Goal: Find specific page/section: Find specific page/section

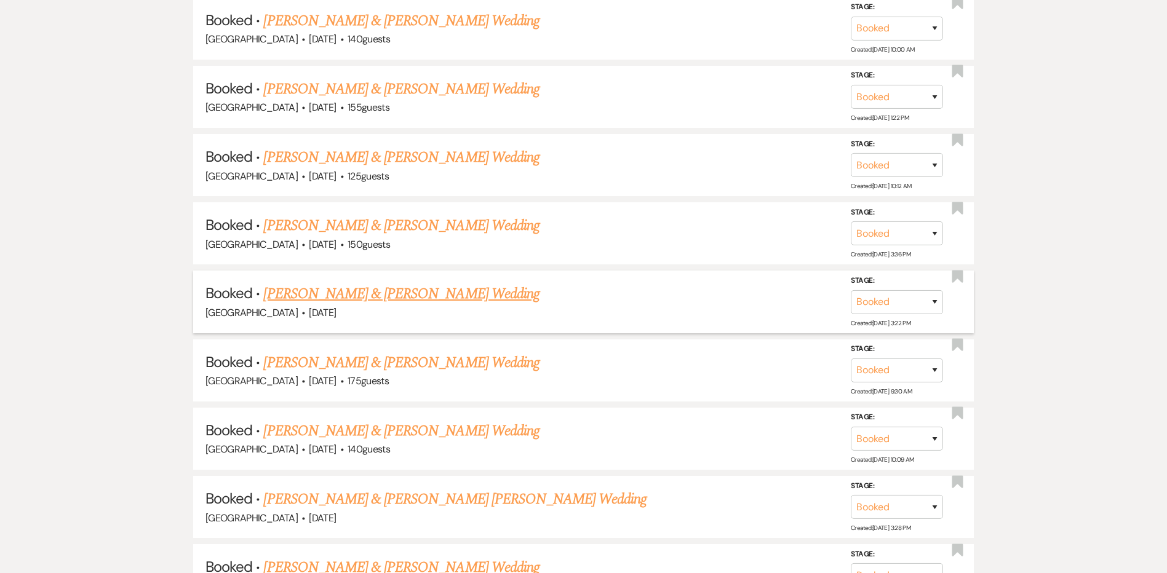
scroll to position [2706, 0]
click at [294, 158] on link "[PERSON_NAME] & [PERSON_NAME] Wedding" at bounding box center [401, 157] width 276 height 22
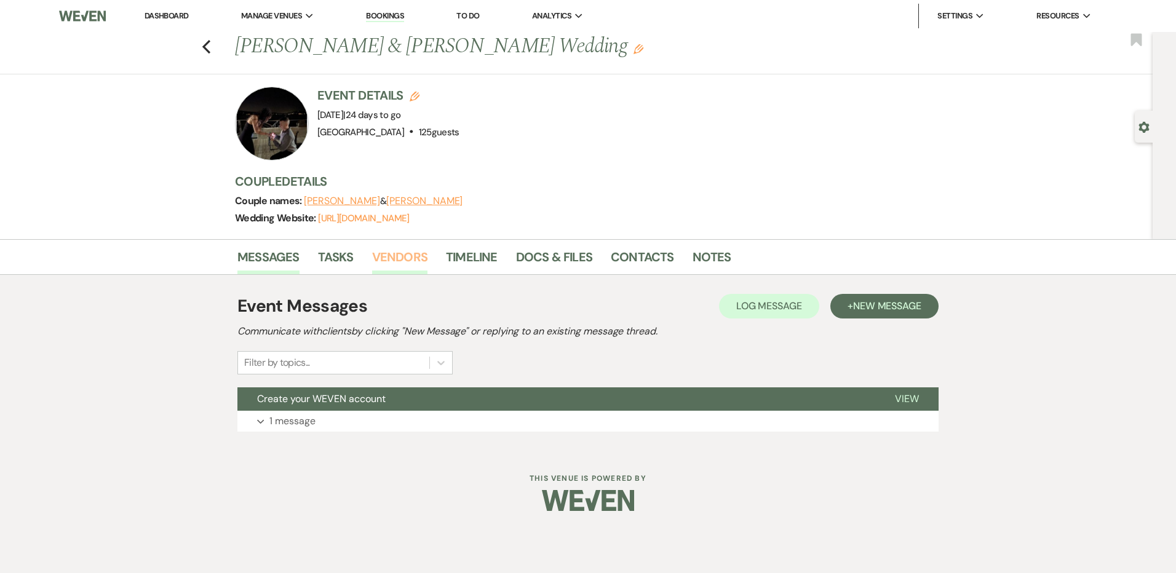
click at [410, 259] on link "Vendors" at bounding box center [399, 260] width 55 height 27
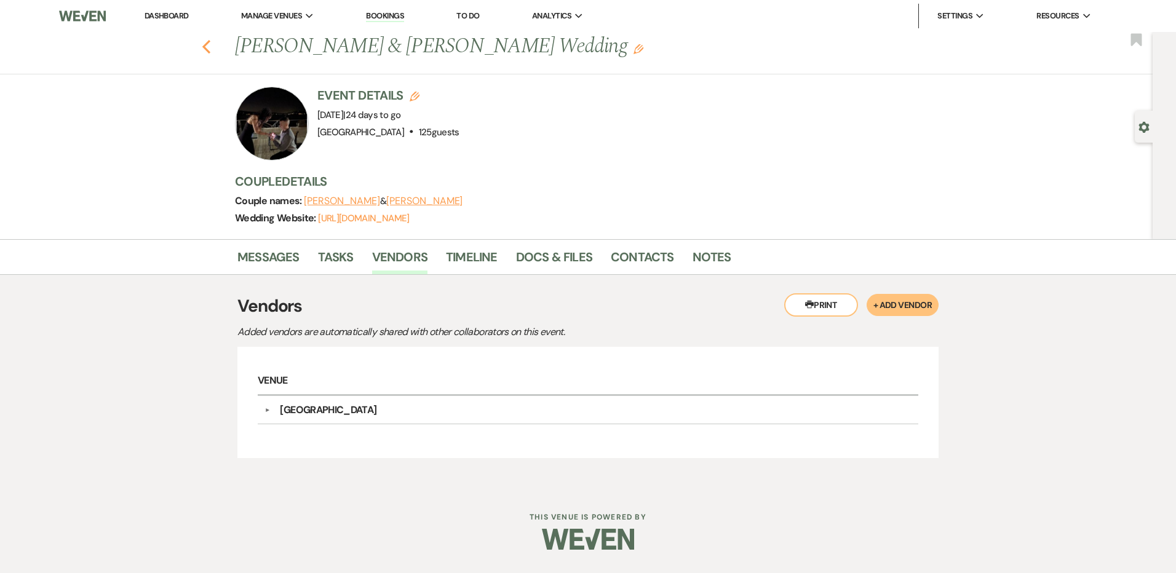
click at [207, 49] on icon "Previous" at bounding box center [206, 46] width 9 height 15
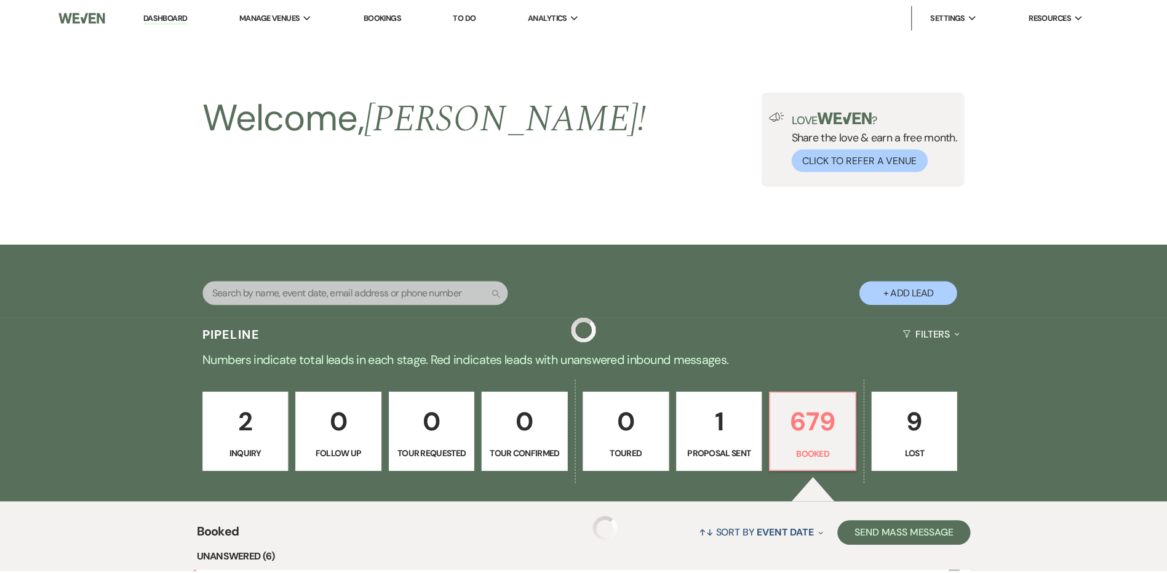
scroll to position [2706, 0]
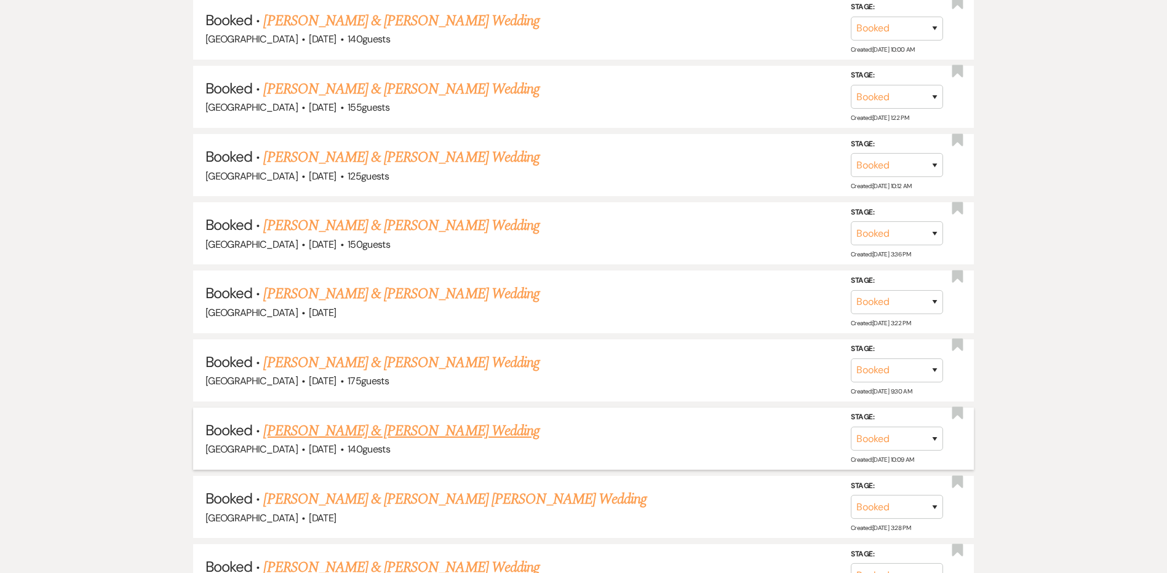
click at [324, 432] on link "[PERSON_NAME] & [PERSON_NAME] Wedding" at bounding box center [401, 431] width 276 height 22
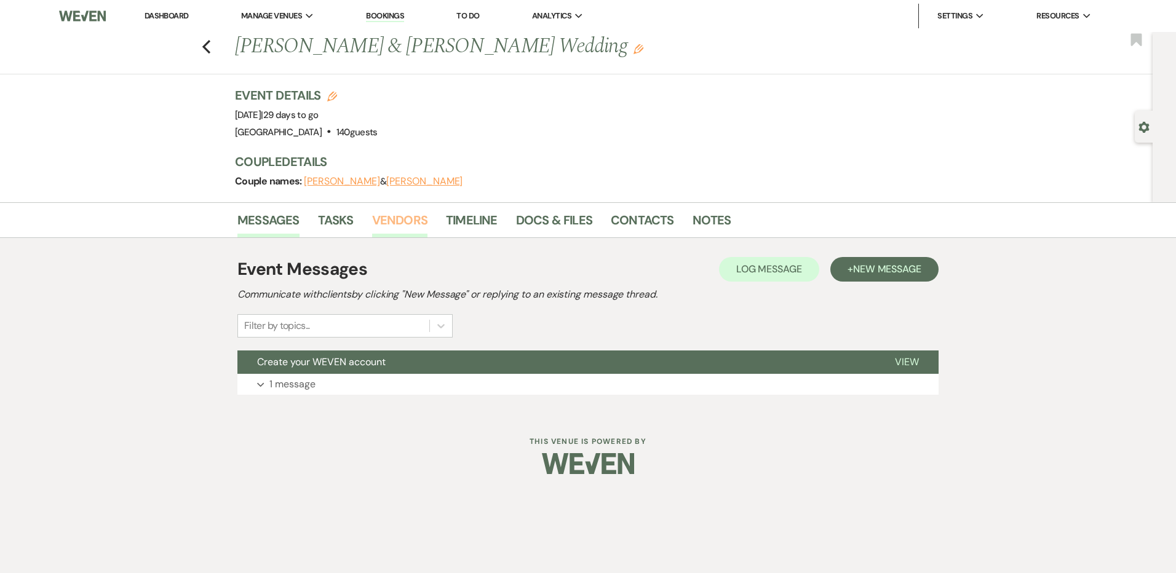
click at [410, 216] on link "Vendors" at bounding box center [399, 223] width 55 height 27
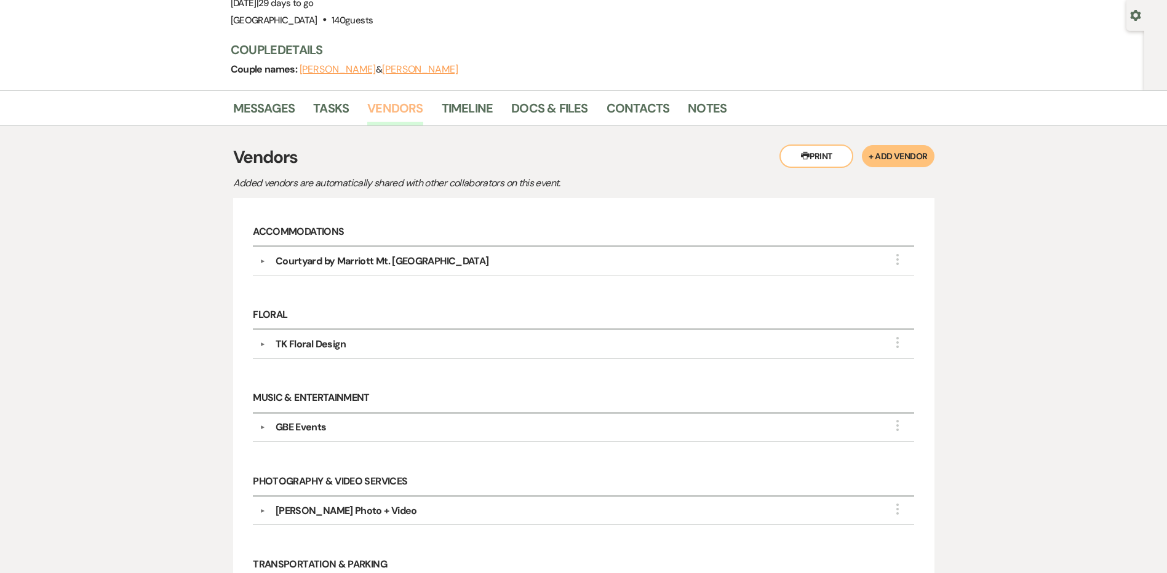
scroll to position [123, 0]
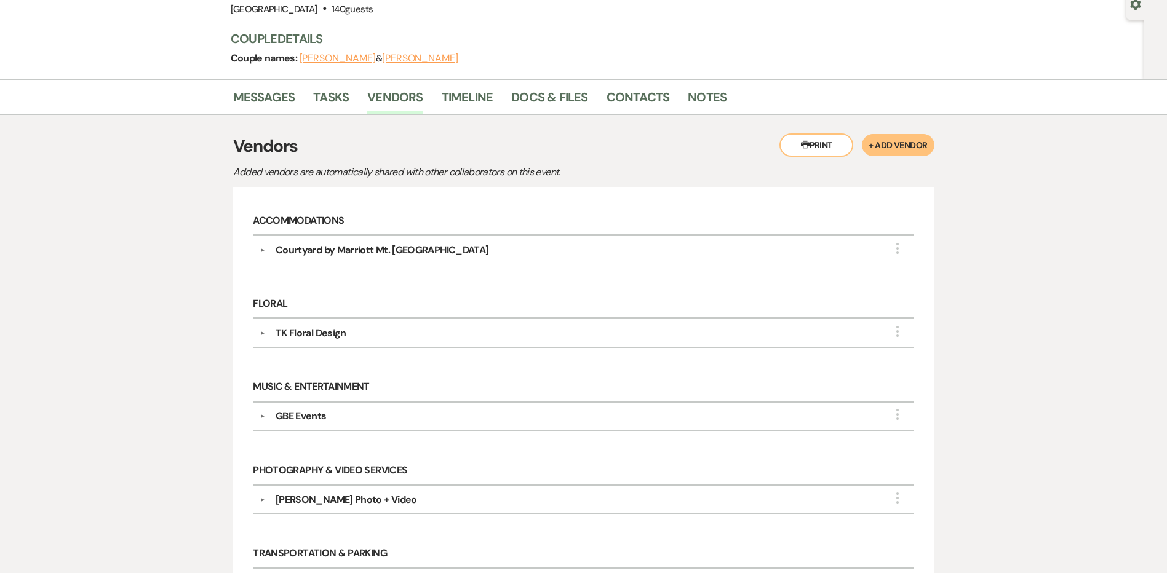
click at [304, 410] on div "GBE Events" at bounding box center [301, 416] width 51 height 15
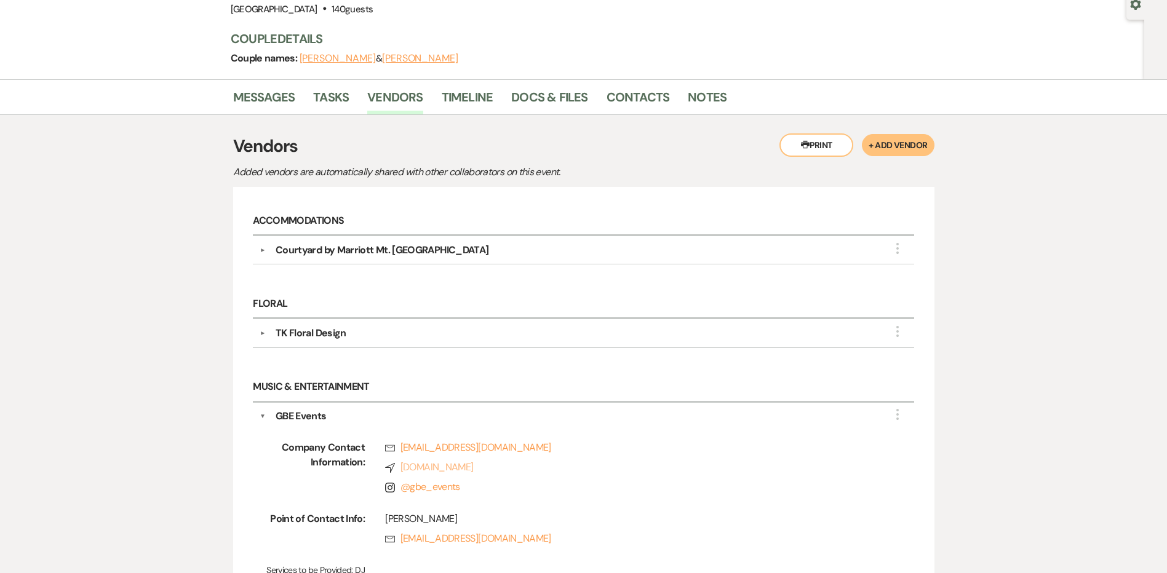
click at [448, 467] on link "Compass [DOMAIN_NAME]" at bounding box center [630, 467] width 490 height 15
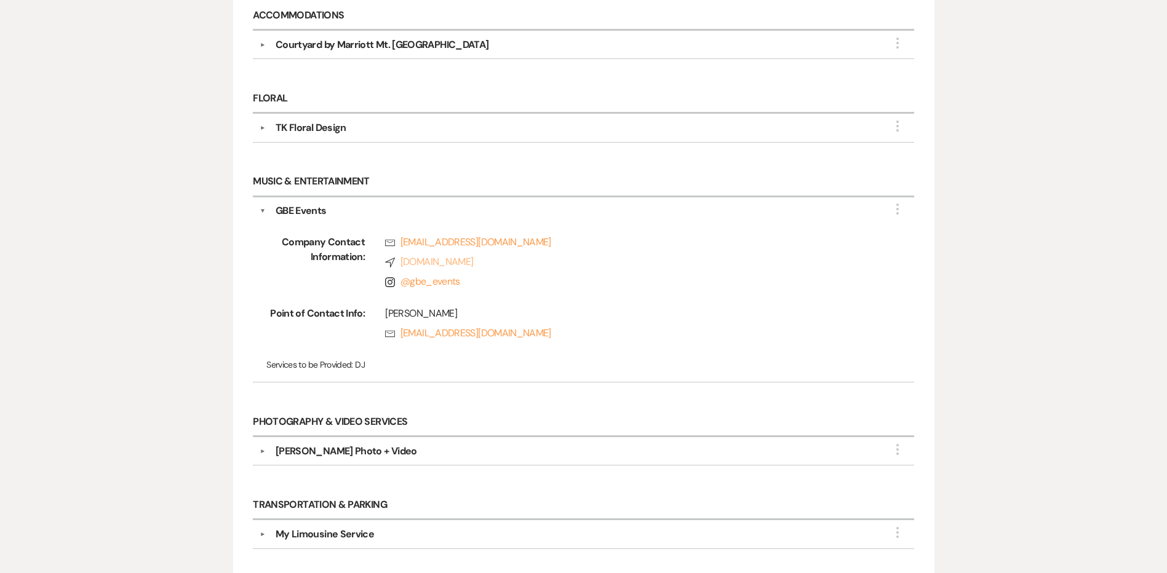
scroll to position [246, 0]
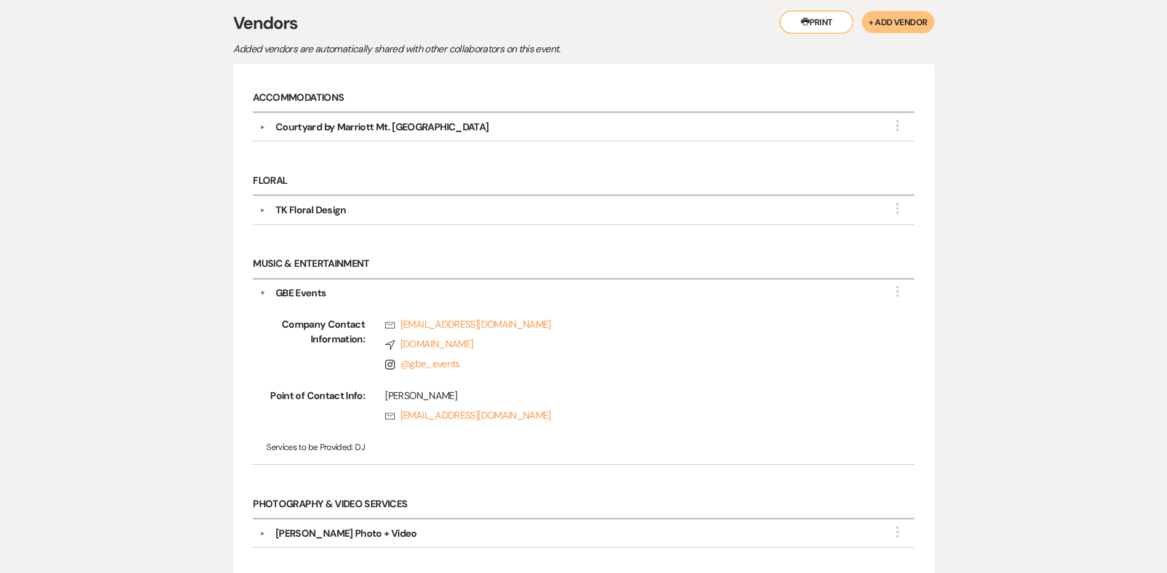
click at [260, 291] on button "▼" at bounding box center [263, 293] width 6 height 15
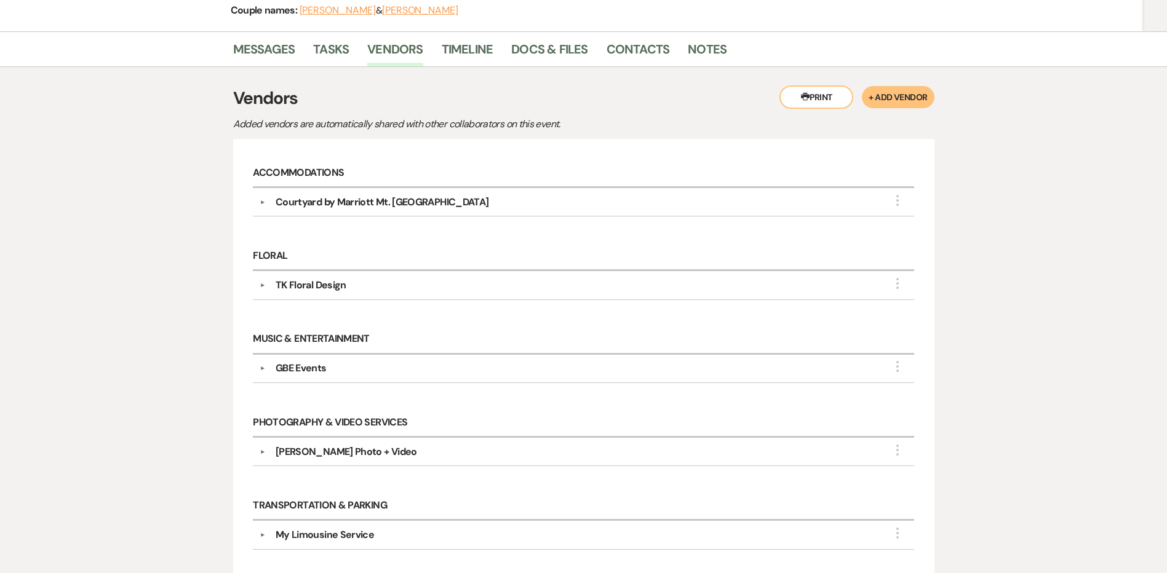
scroll to position [0, 0]
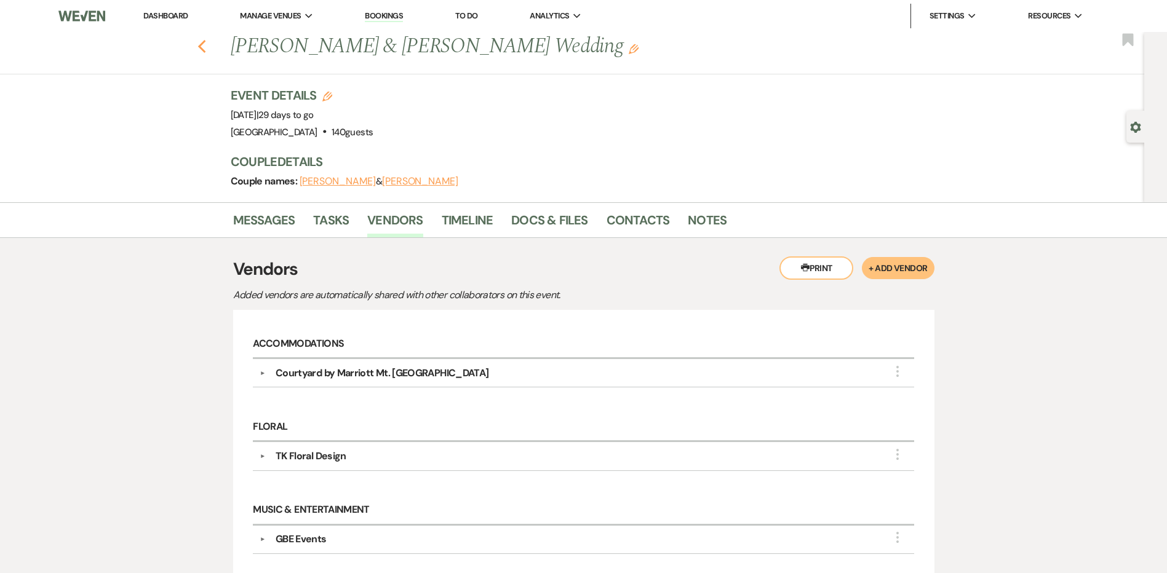
click at [206, 51] on icon "Previous" at bounding box center [201, 46] width 9 height 15
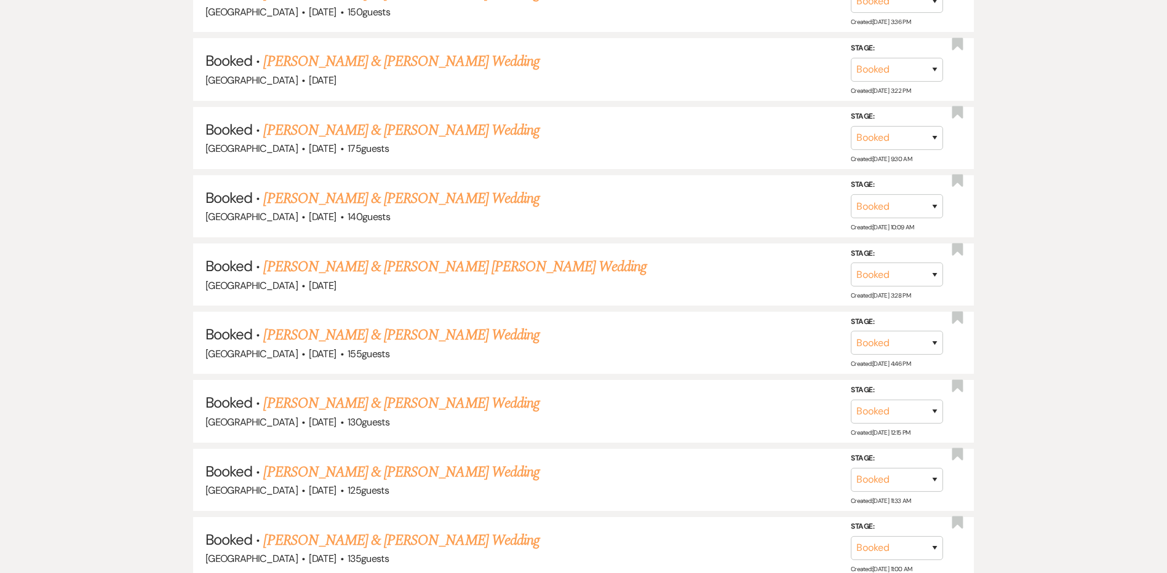
scroll to position [3014, 0]
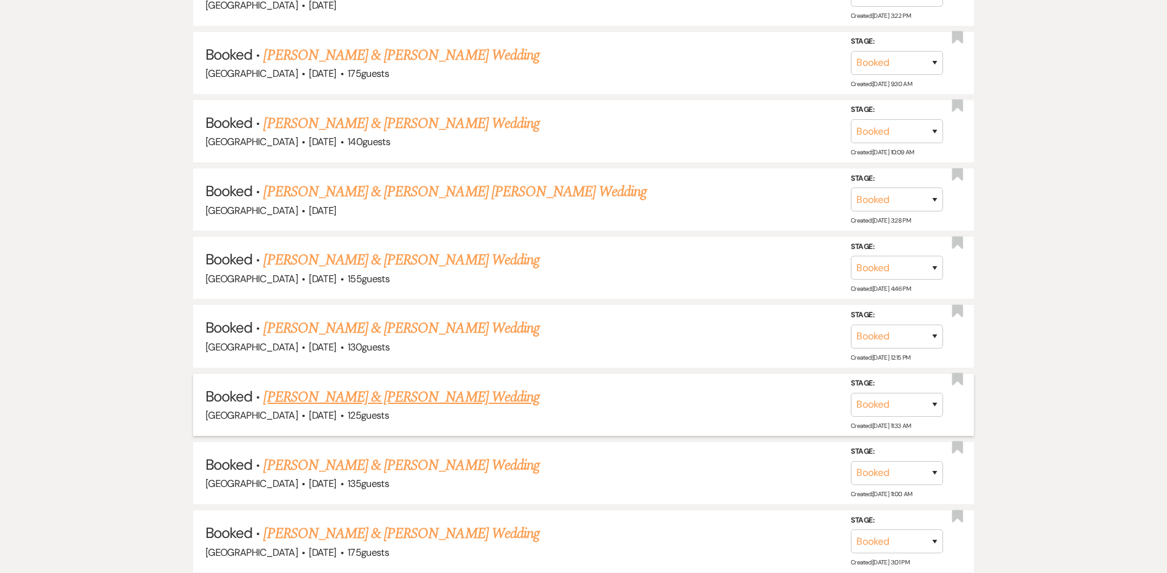
click at [292, 402] on link "[PERSON_NAME] & [PERSON_NAME] Wedding" at bounding box center [401, 397] width 276 height 22
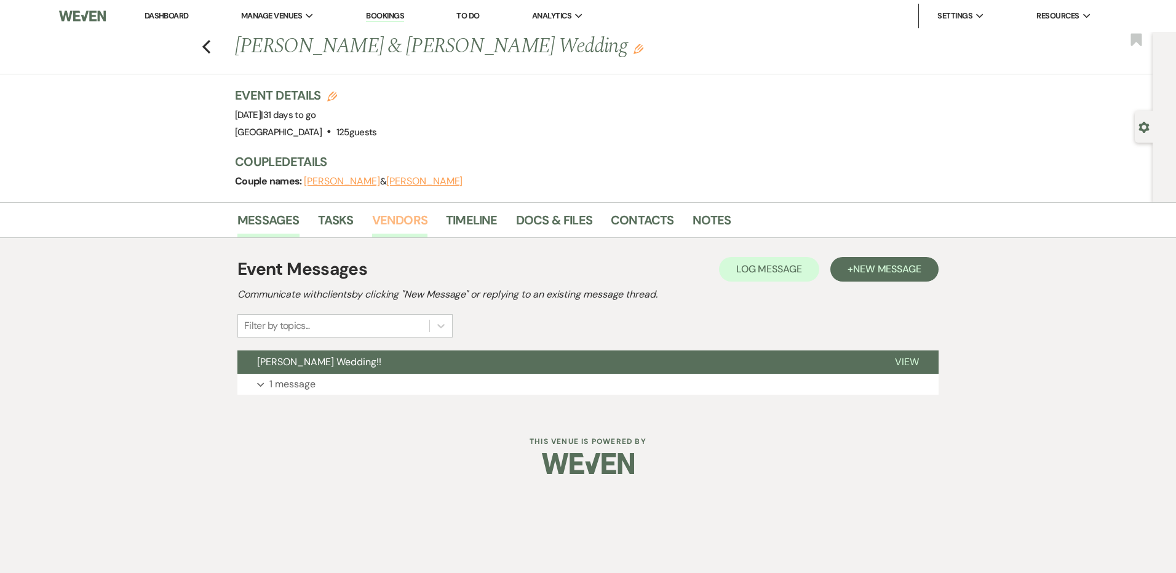
click at [402, 227] on link "Vendors" at bounding box center [399, 223] width 55 height 27
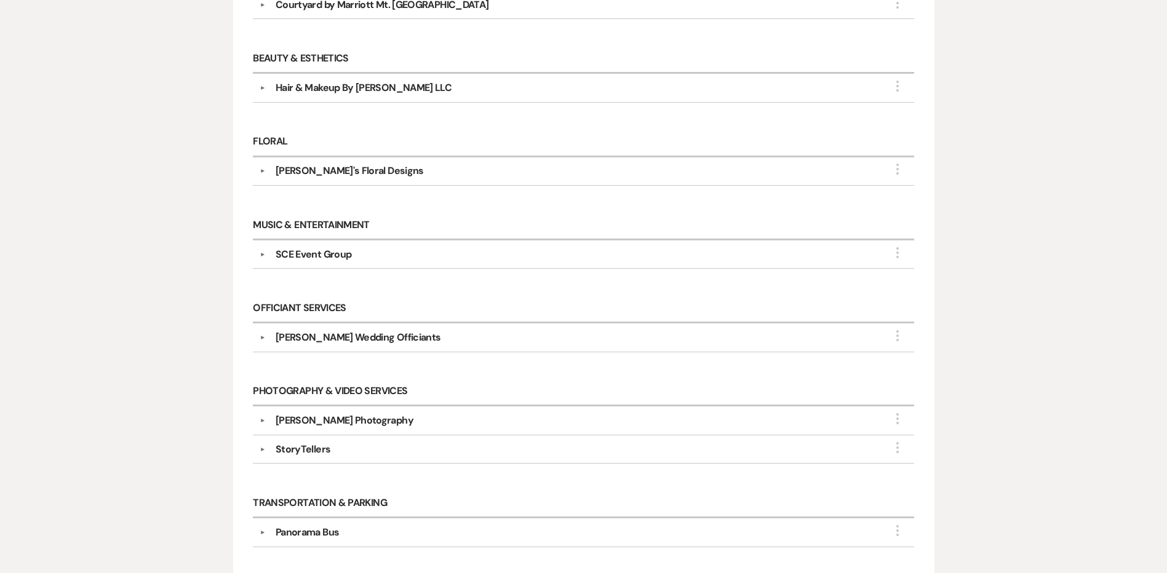
scroll to position [369, 0]
click at [265, 420] on button "▼" at bounding box center [262, 420] width 15 height 6
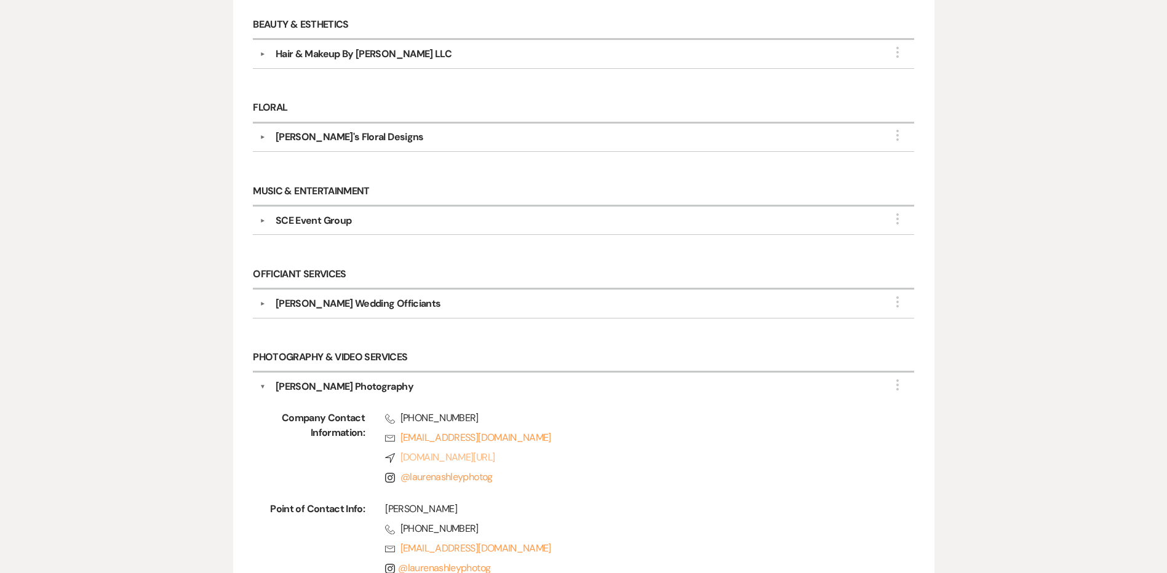
scroll to position [431, 0]
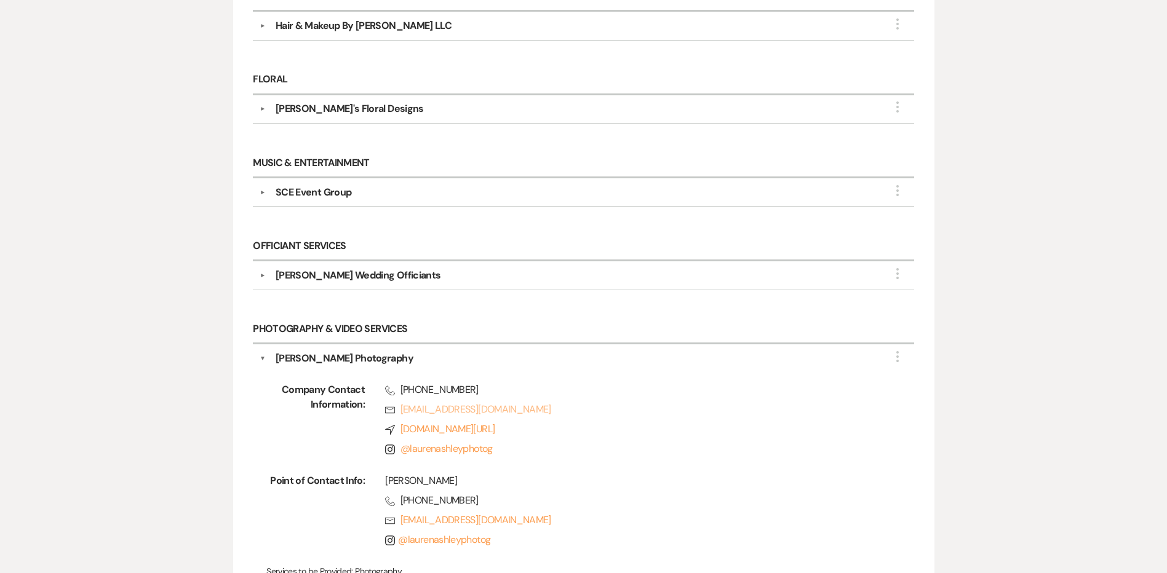
click at [458, 412] on link "Rsvp [EMAIL_ADDRESS][DOMAIN_NAME]" at bounding box center [630, 409] width 490 height 15
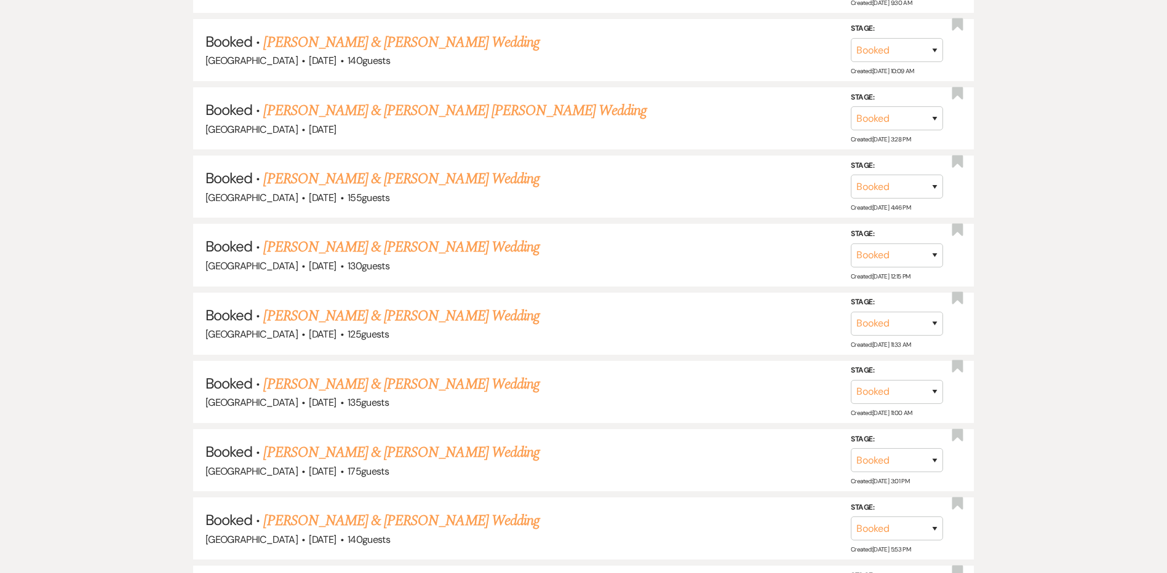
scroll to position [3198, 0]
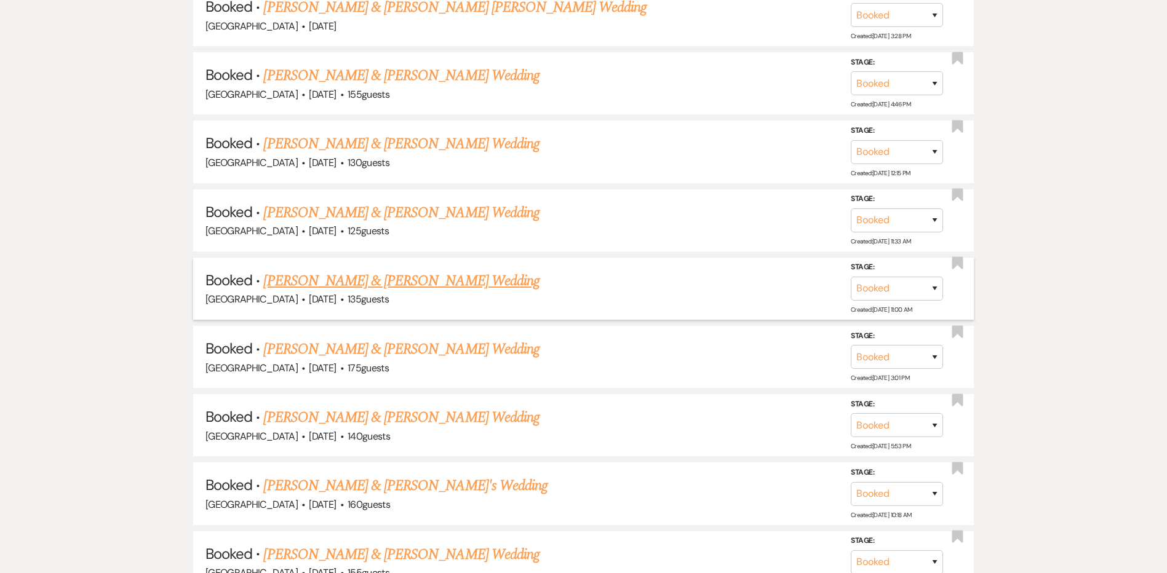
click at [362, 284] on link "[PERSON_NAME] & [PERSON_NAME] Wedding" at bounding box center [401, 281] width 276 height 22
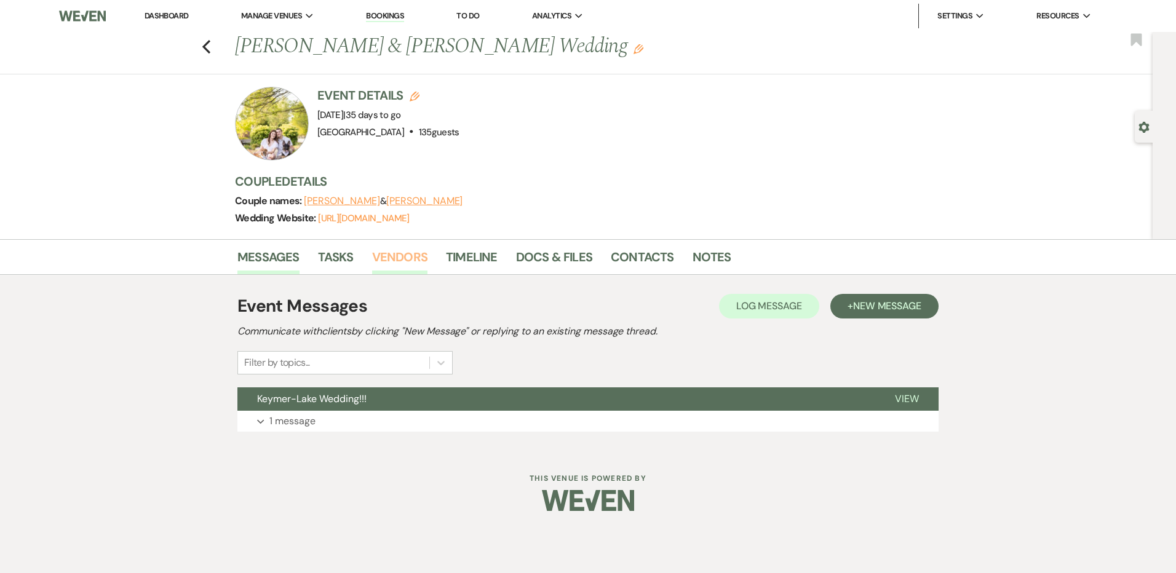
click at [396, 253] on link "Vendors" at bounding box center [399, 260] width 55 height 27
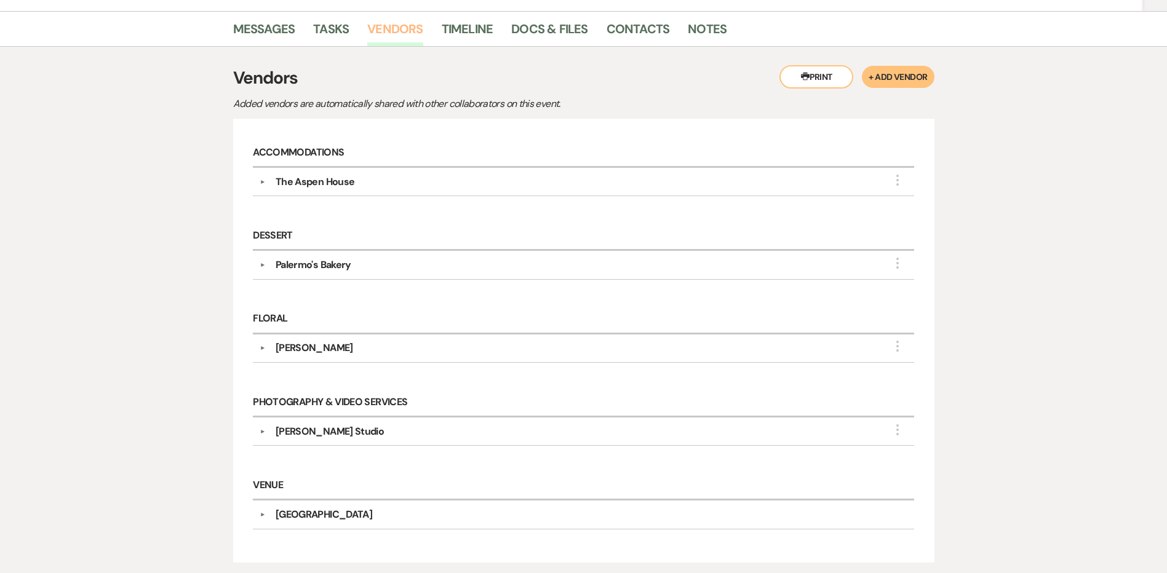
scroll to position [246, 0]
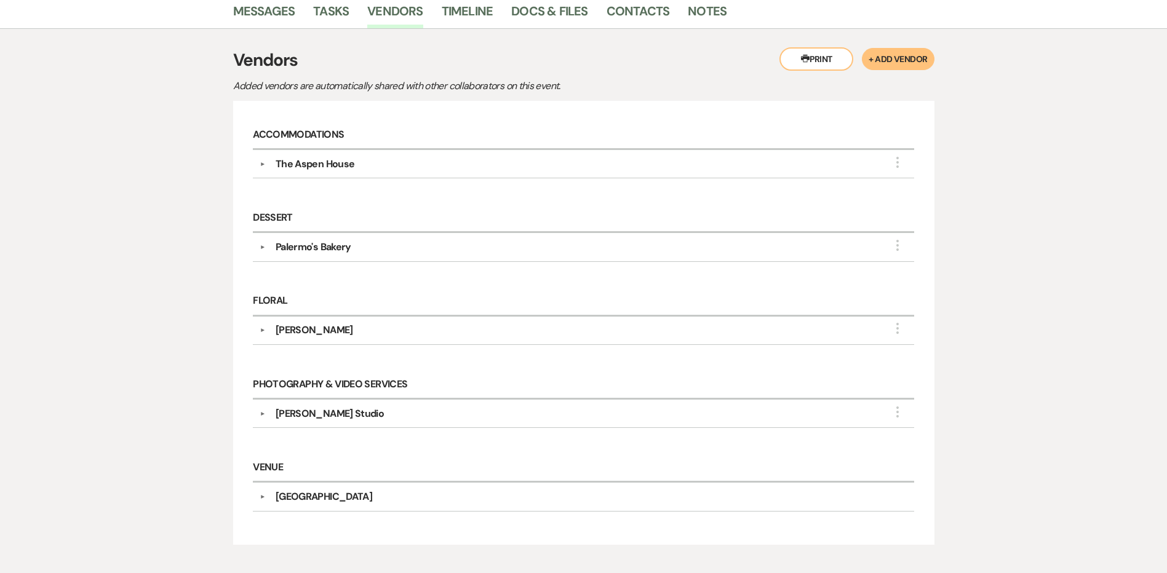
click at [268, 410] on div "[PERSON_NAME] Studio" at bounding box center [586, 414] width 641 height 15
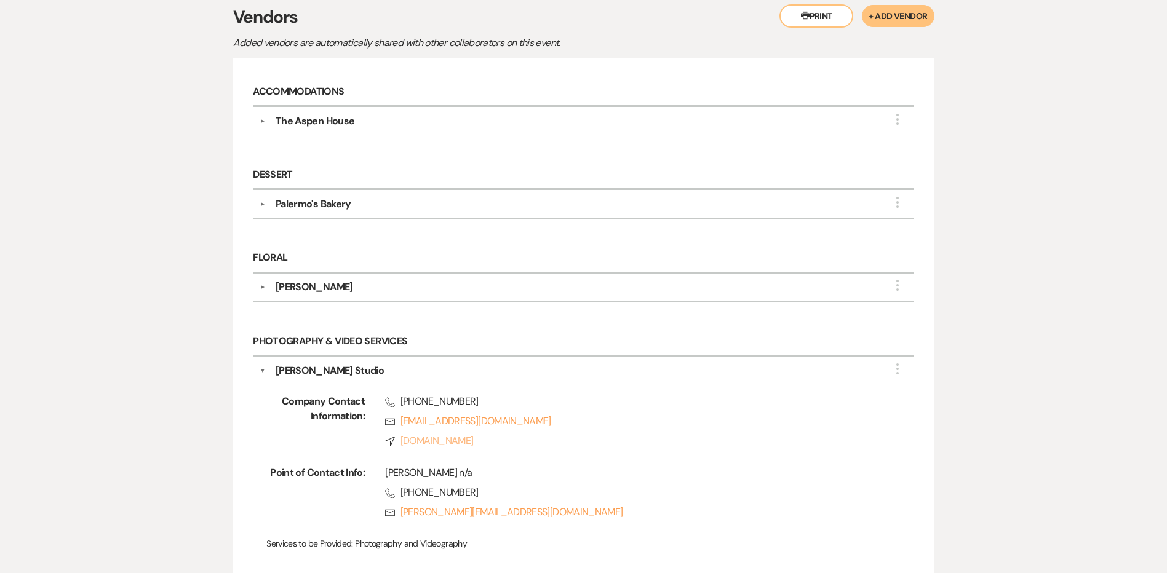
scroll to position [308, 0]
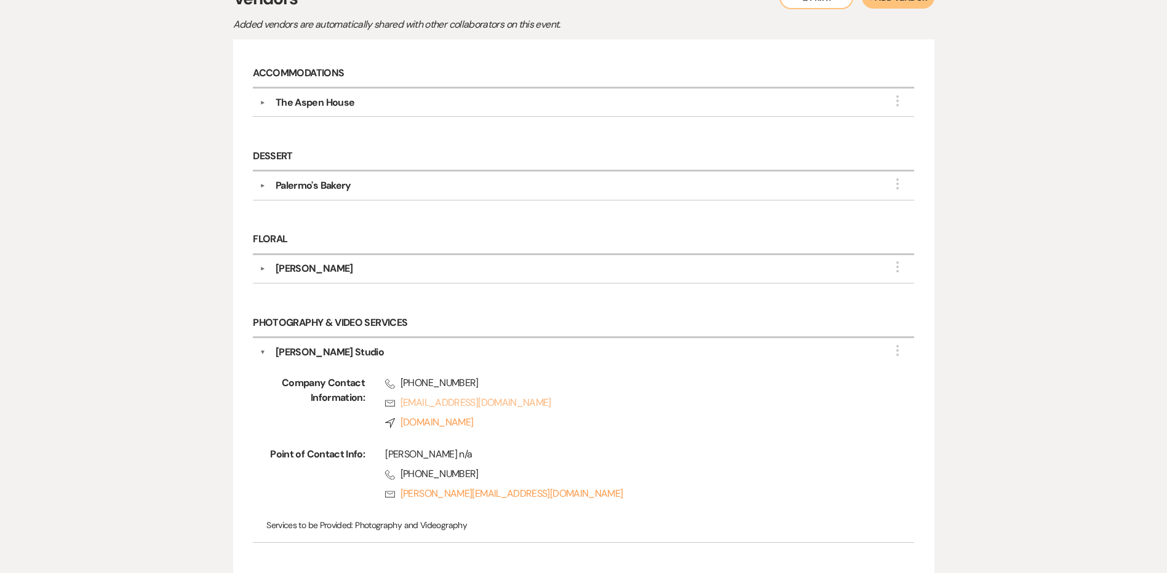
click at [476, 403] on link "Rsvp [EMAIL_ADDRESS][DOMAIN_NAME]" at bounding box center [630, 402] width 490 height 15
click at [258, 356] on div "▼ [PERSON_NAME] Studio More Company Contact Information: Phone [PHONE_NUMBER] R…" at bounding box center [583, 440] width 661 height 205
click at [263, 349] on button "▼" at bounding box center [263, 352] width 6 height 15
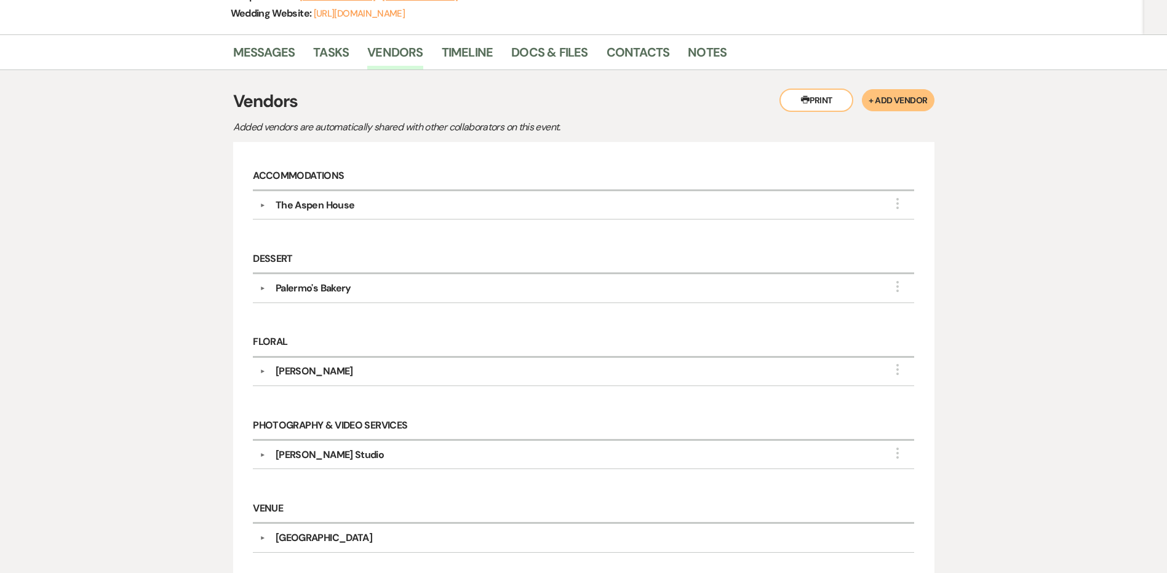
scroll to position [0, 0]
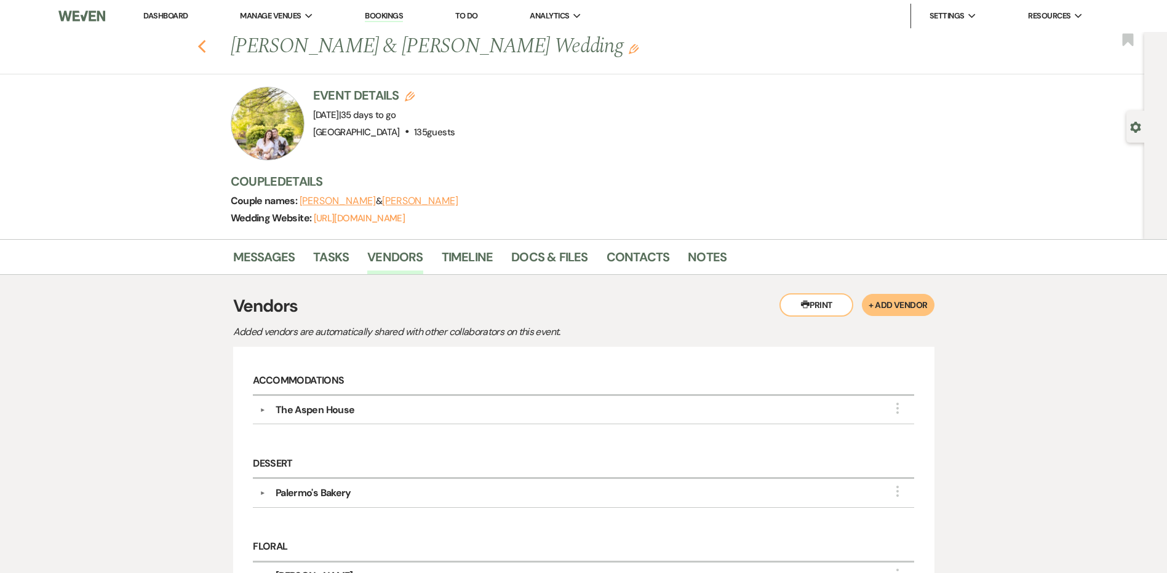
click at [207, 47] on icon "Previous" at bounding box center [201, 46] width 9 height 15
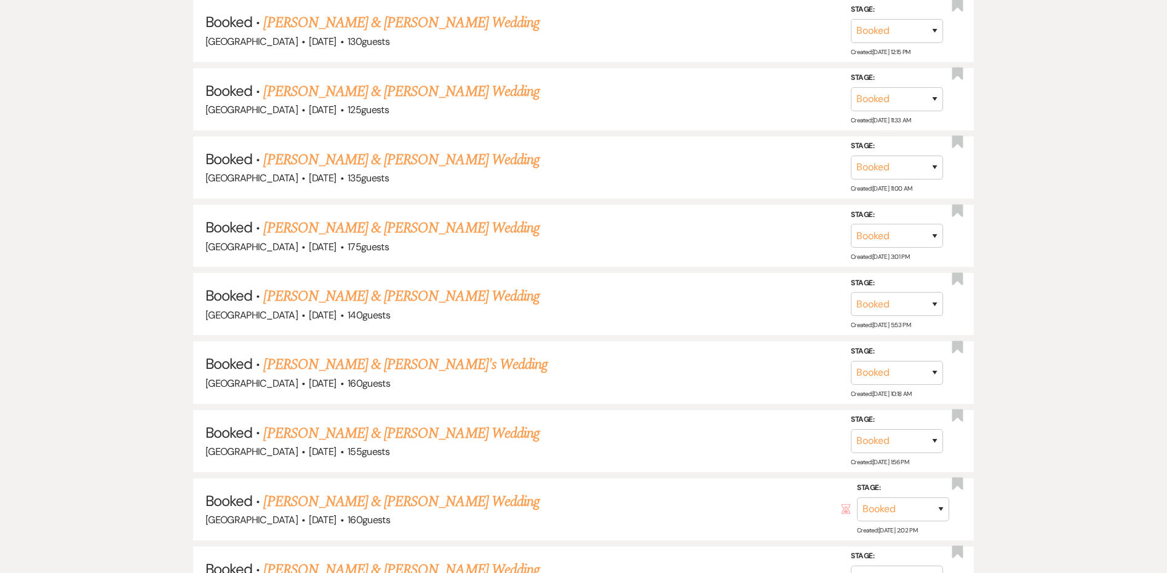
scroll to position [3383, 0]
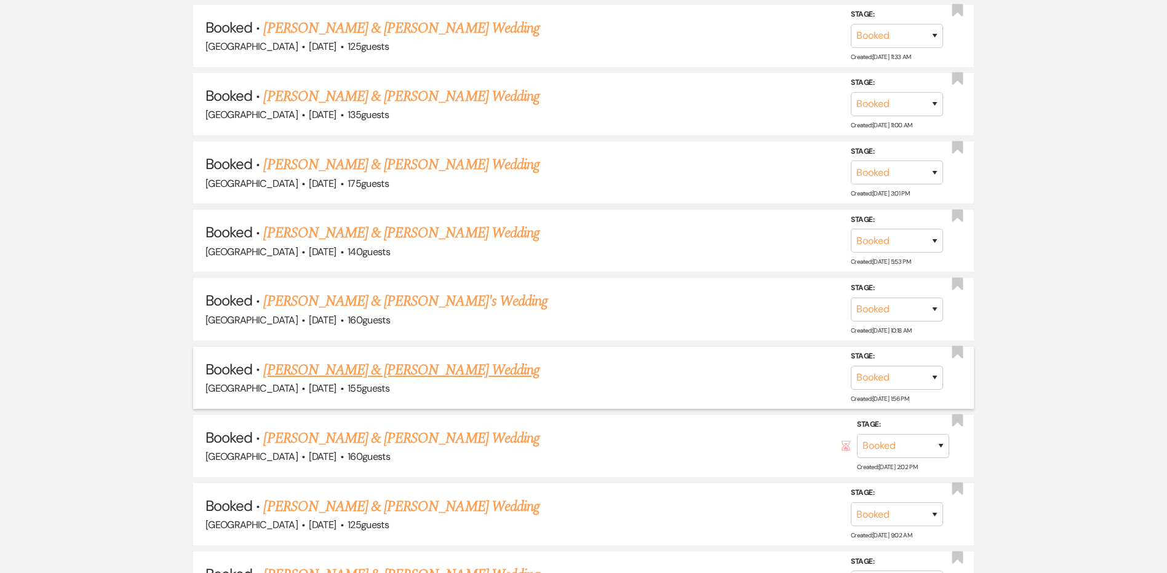
click at [299, 372] on link "[PERSON_NAME] & [PERSON_NAME] Wedding" at bounding box center [401, 370] width 276 height 22
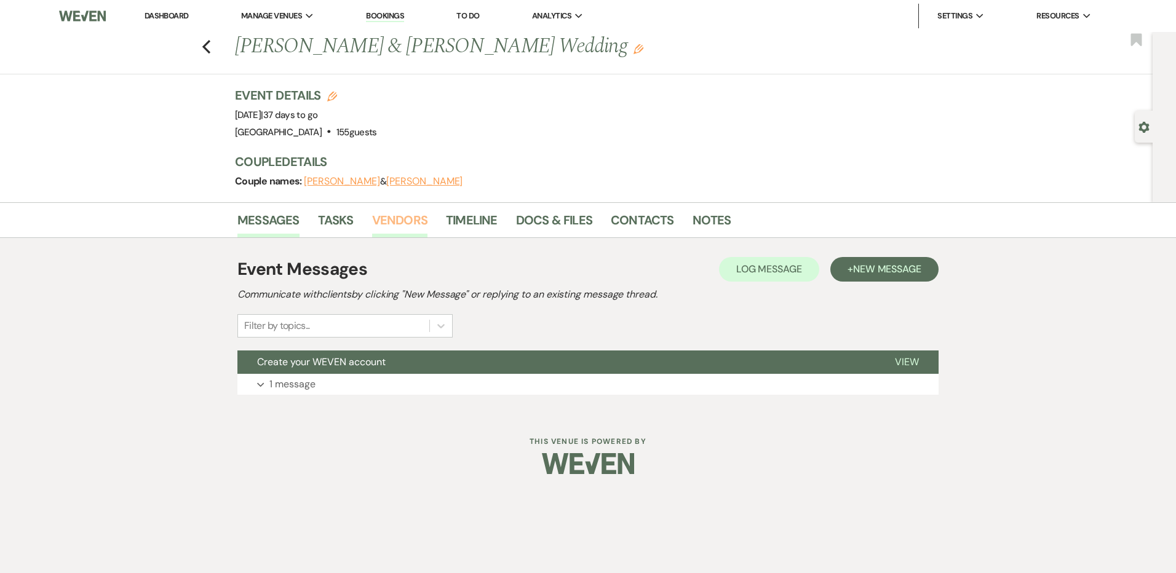
click at [400, 226] on link "Vendors" at bounding box center [399, 223] width 55 height 27
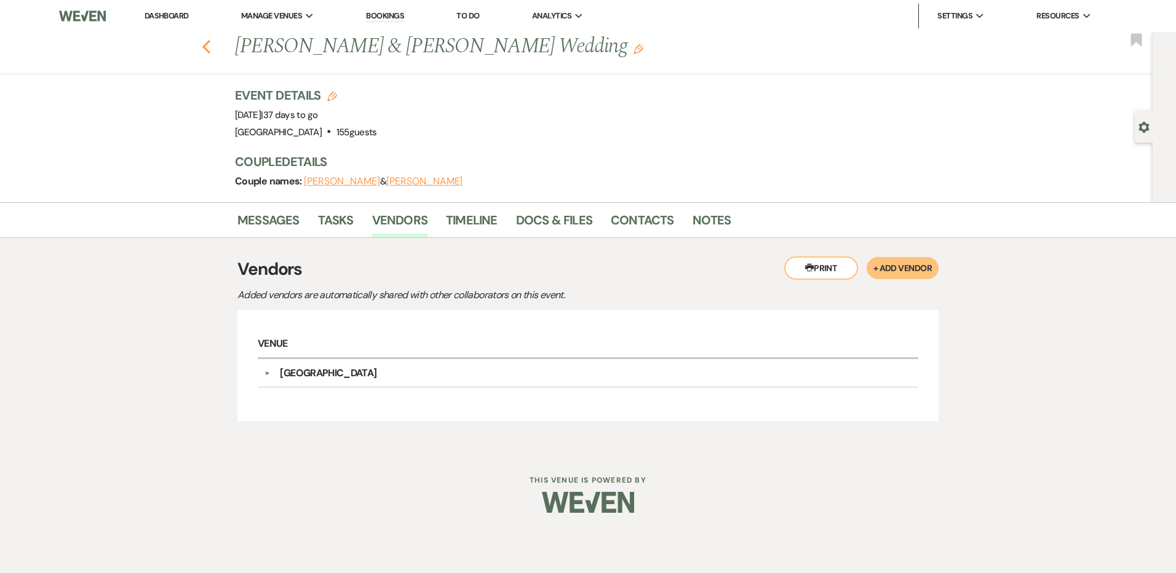
click at [210, 48] on icon "Previous" at bounding box center [206, 46] width 9 height 15
